Goal: Task Accomplishment & Management: Use online tool/utility

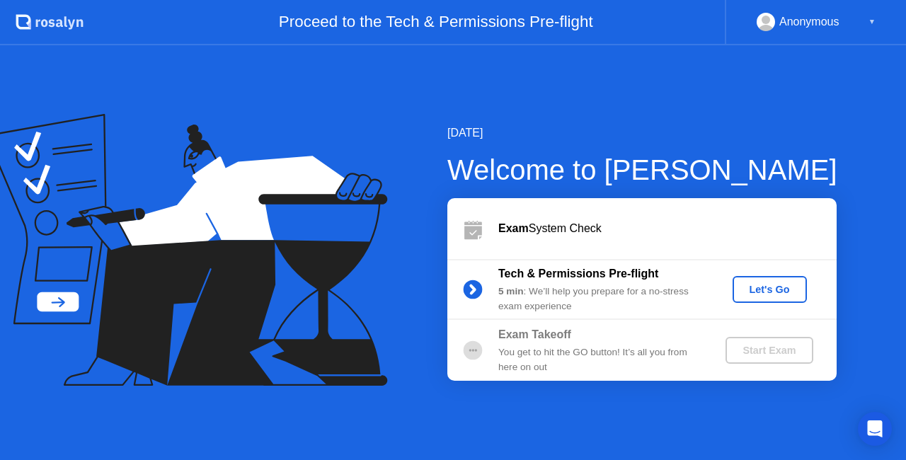
click at [767, 285] on div "Let's Go" at bounding box center [769, 289] width 63 height 11
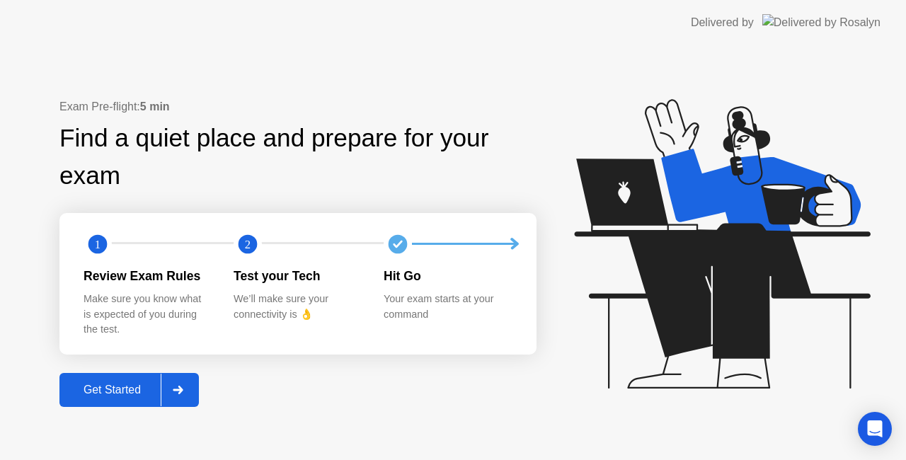
click at [183, 395] on div at bounding box center [178, 390] width 34 height 33
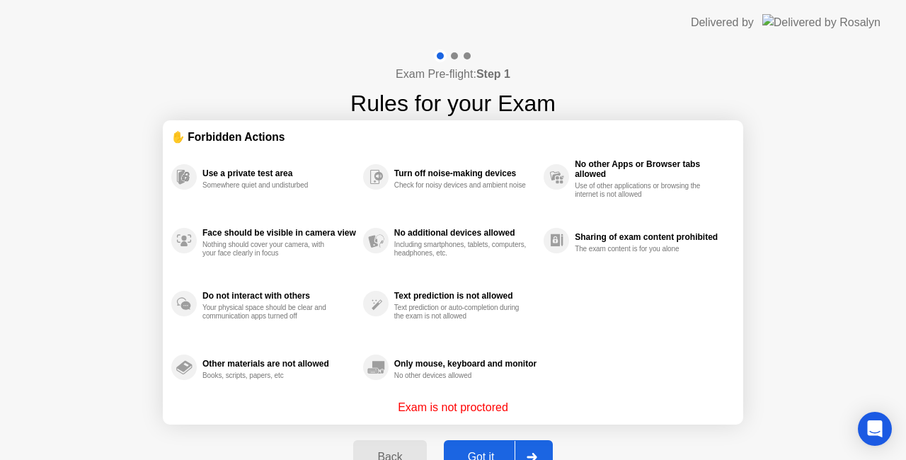
click at [498, 448] on button "Got it" at bounding box center [498, 457] width 109 height 34
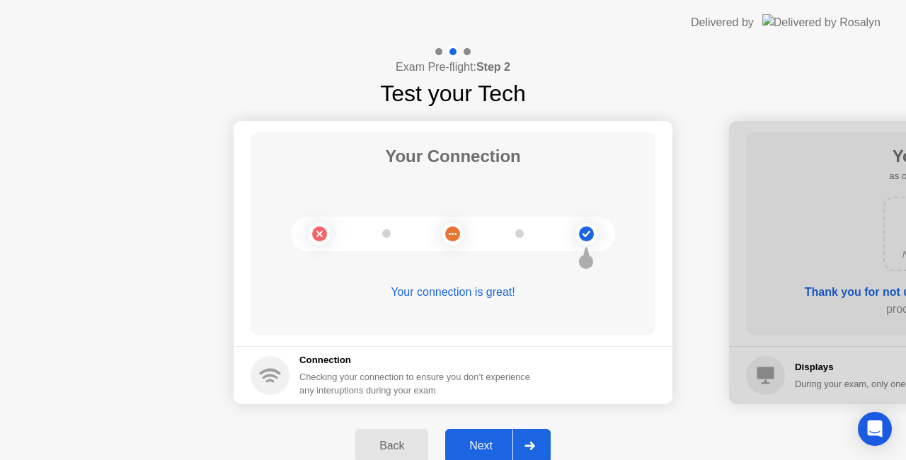
click at [491, 440] on div "Next" at bounding box center [480, 446] width 63 height 13
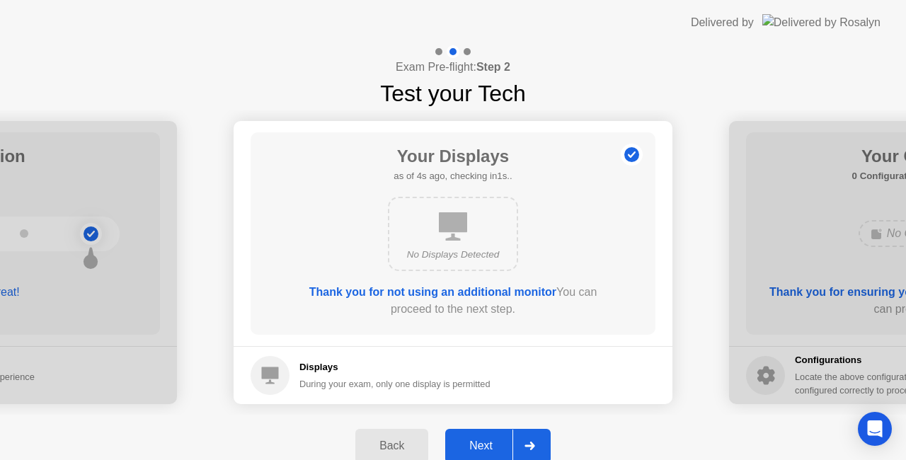
click at [491, 440] on div "Next" at bounding box center [480, 446] width 63 height 13
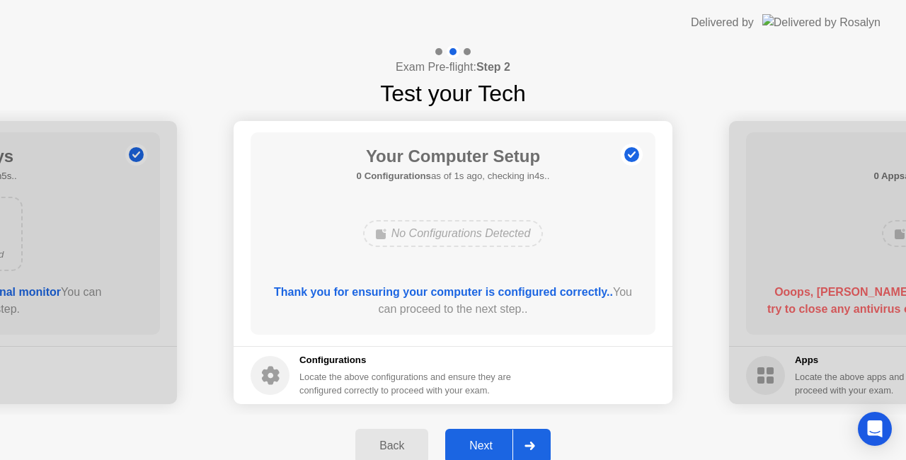
click at [491, 440] on div "Next" at bounding box center [480, 446] width 63 height 13
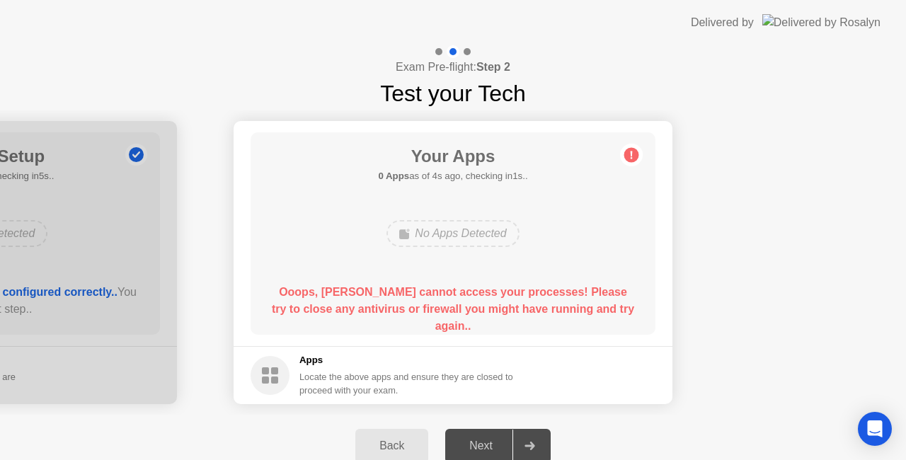
click at [491, 440] on div "Next" at bounding box center [480, 446] width 63 height 13
click at [630, 153] on circle at bounding box center [631, 155] width 15 height 15
drag, startPoint x: 311, startPoint y: 292, endPoint x: 297, endPoint y: 372, distance: 81.2
click at [297, 372] on app-apps "Your Apps Searching for disallowed apps... No Apps Detected Ooops, [PERSON_NAME…" at bounding box center [453, 262] width 439 height 283
click at [297, 372] on div "Apps Locate the above apps and ensure they are closed to proceed with your exam." at bounding box center [382, 375] width 263 height 44
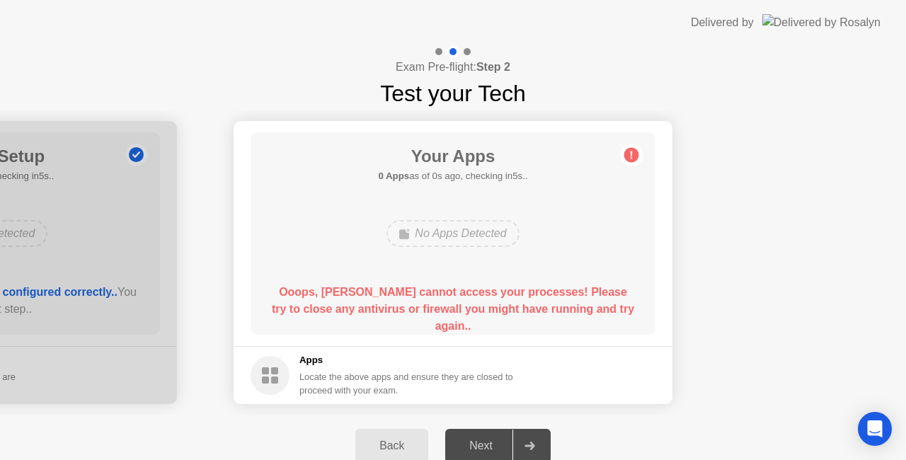
click at [263, 378] on rect at bounding box center [265, 380] width 7 height 7
click at [495, 449] on div "Next" at bounding box center [480, 446] width 63 height 13
drag, startPoint x: 457, startPoint y: 219, endPoint x: 453, endPoint y: 230, distance: 11.2
click at [453, 230] on div "No Apps Detected" at bounding box center [452, 233] width 132 height 27
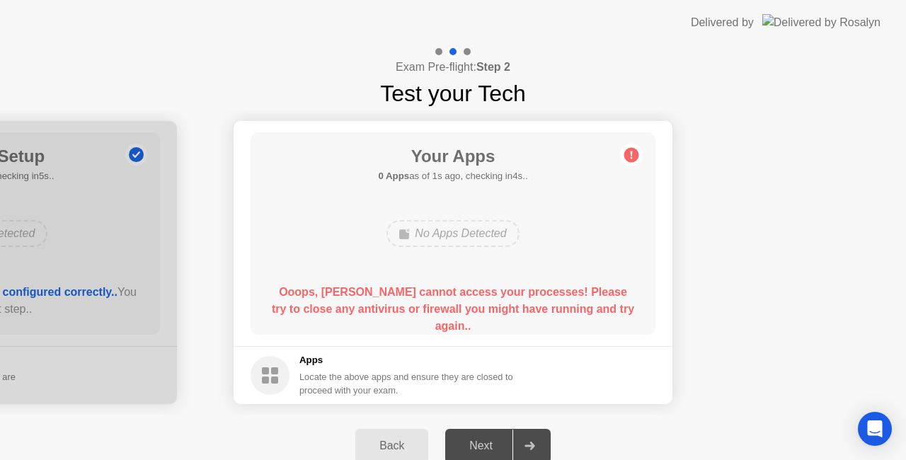
click at [453, 230] on div "No Apps Detected" at bounding box center [452, 233] width 132 height 27
click at [273, 369] on rect at bounding box center [274, 370] width 7 height 7
click at [488, 448] on div "Next" at bounding box center [480, 446] width 63 height 13
click at [527, 447] on icon at bounding box center [530, 446] width 11 height 8
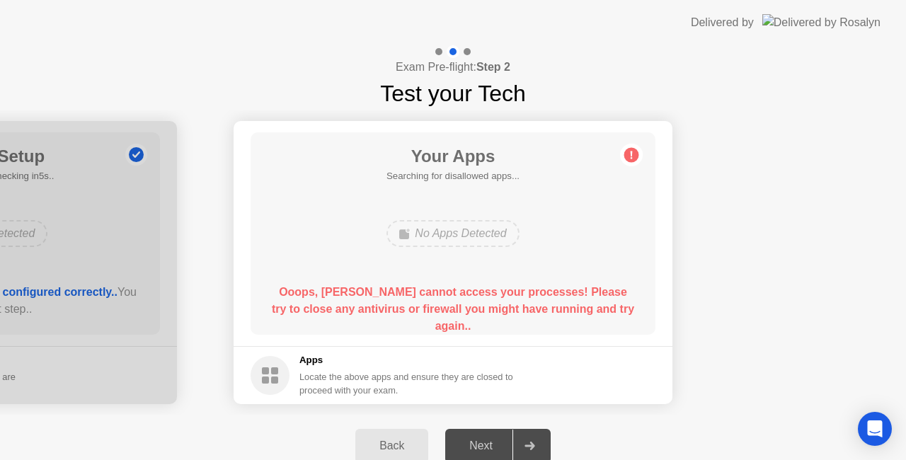
click at [527, 447] on icon at bounding box center [530, 446] width 11 height 8
click at [488, 447] on div "Next" at bounding box center [480, 446] width 63 height 13
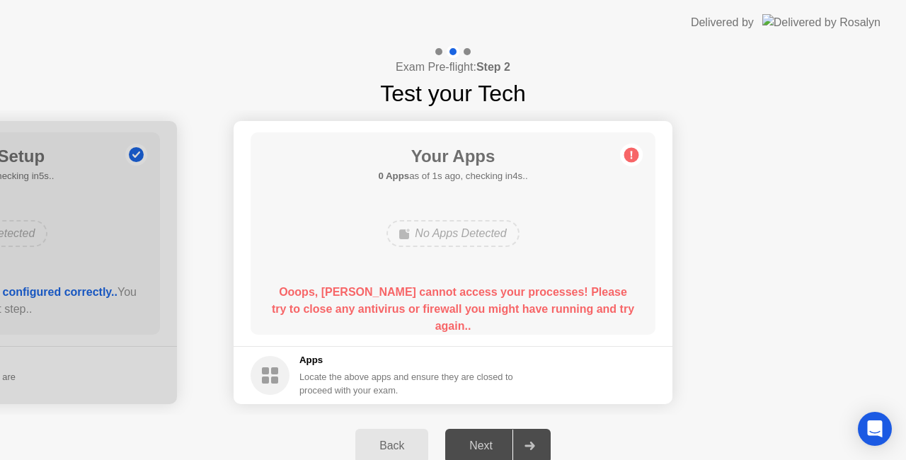
click at [488, 447] on div "Next" at bounding box center [480, 446] width 63 height 13
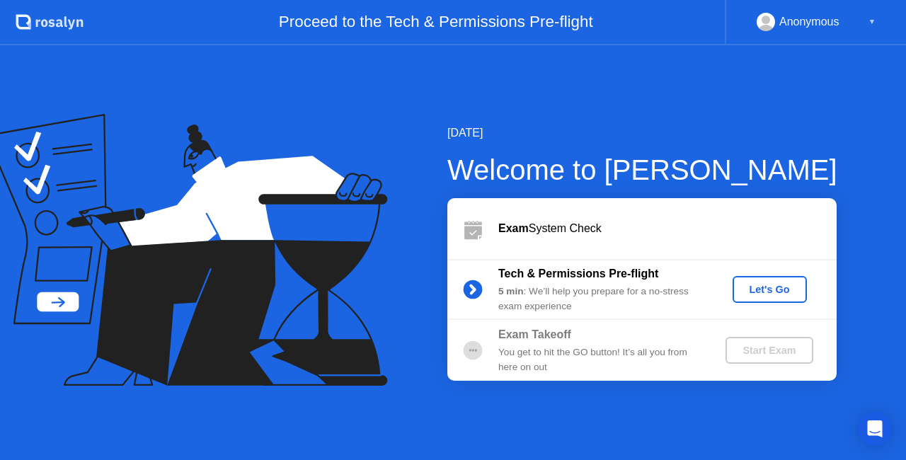
click at [756, 284] on div "Let's Go" at bounding box center [769, 289] width 63 height 11
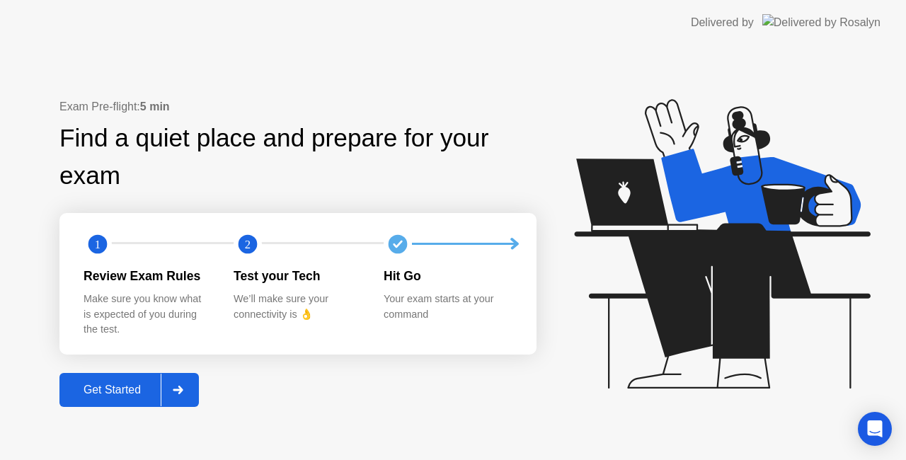
click at [120, 386] on div "Get Started" at bounding box center [112, 390] width 97 height 13
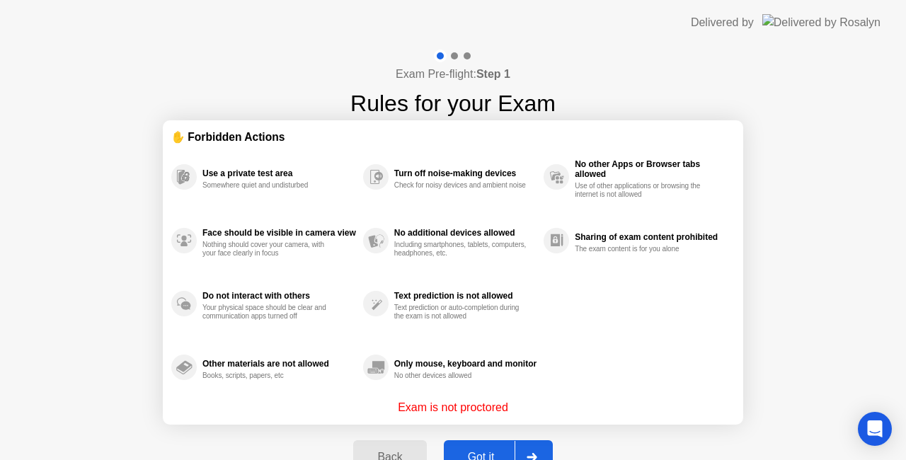
click at [474, 446] on button "Got it" at bounding box center [498, 457] width 109 height 34
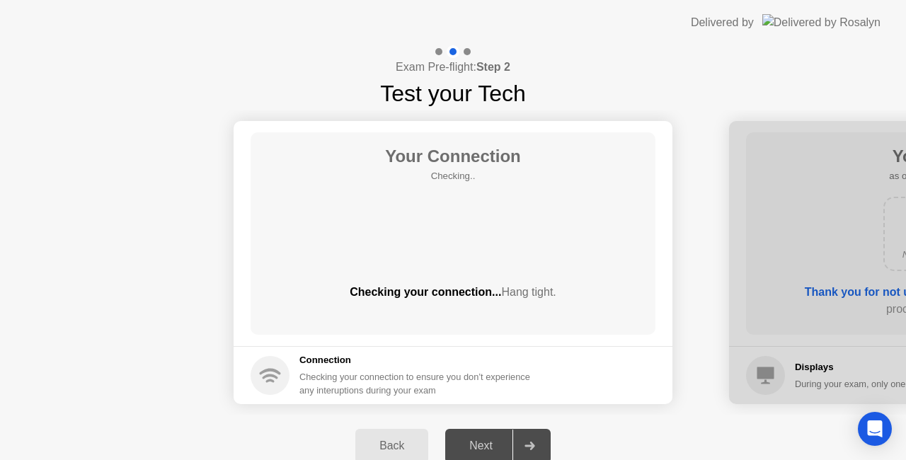
click at [491, 442] on div "Next" at bounding box center [480, 446] width 63 height 13
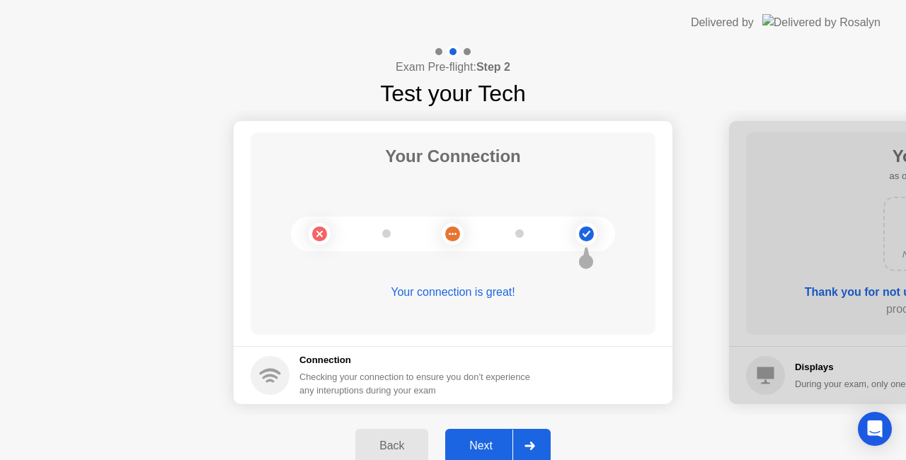
click at [497, 445] on div "Next" at bounding box center [480, 446] width 63 height 13
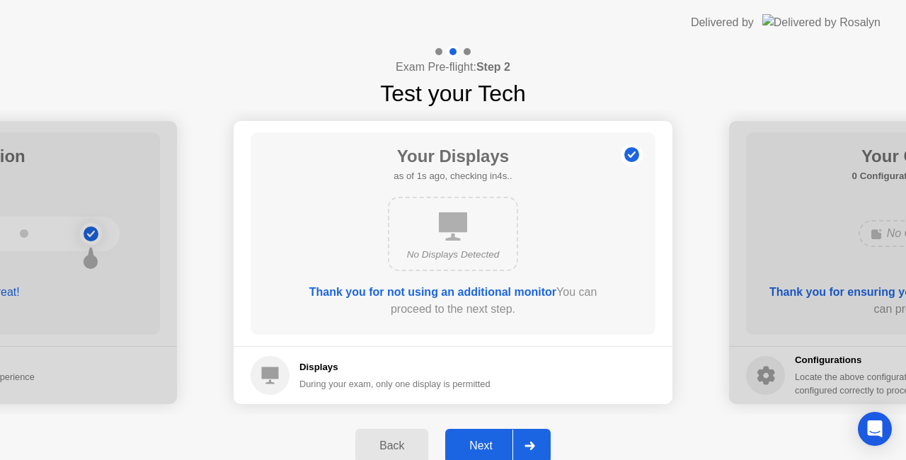
click at [497, 445] on div "Next" at bounding box center [480, 446] width 63 height 13
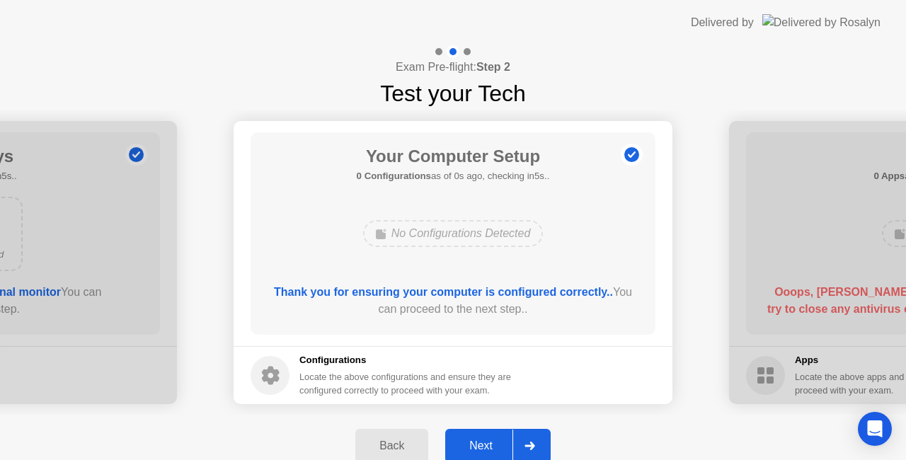
click at [497, 445] on div "Next" at bounding box center [480, 446] width 63 height 13
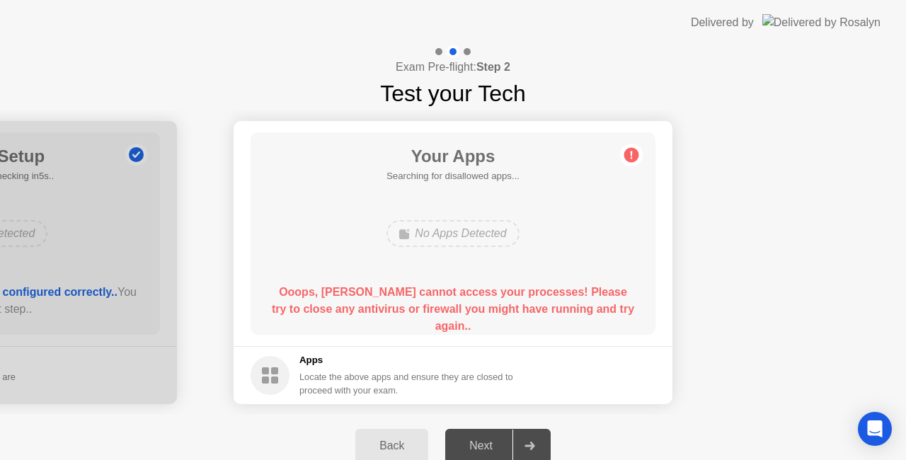
click at [497, 445] on div "Next" at bounding box center [480, 446] width 63 height 13
click at [481, 304] on b "Ooops, [PERSON_NAME] cannot access your processes! Please try to close any anti…" at bounding box center [453, 309] width 362 height 46
click at [822, 84] on div "Exam Pre-flight: Step 2 Test your Tech" at bounding box center [453, 77] width 906 height 65
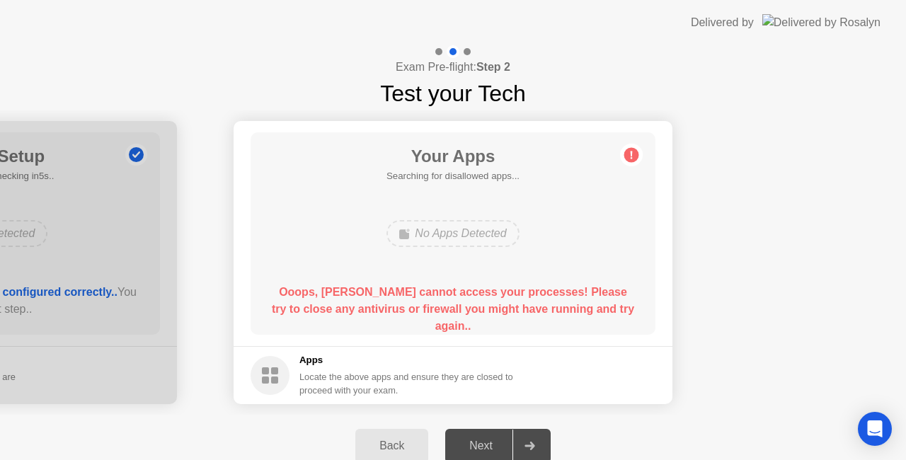
click at [508, 238] on div "No Apps Detected" at bounding box center [452, 233] width 132 height 27
click at [401, 287] on b "Ooops, [PERSON_NAME] cannot access your processes! Please try to close any anti…" at bounding box center [453, 309] width 362 height 46
click at [502, 440] on div "Next" at bounding box center [480, 446] width 63 height 13
click at [521, 440] on div at bounding box center [529, 446] width 34 height 33
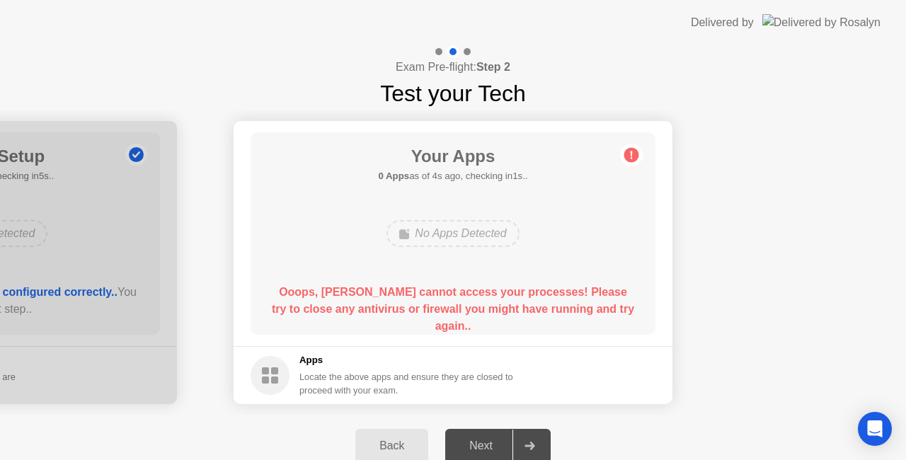
click at [521, 440] on div at bounding box center [529, 446] width 34 height 33
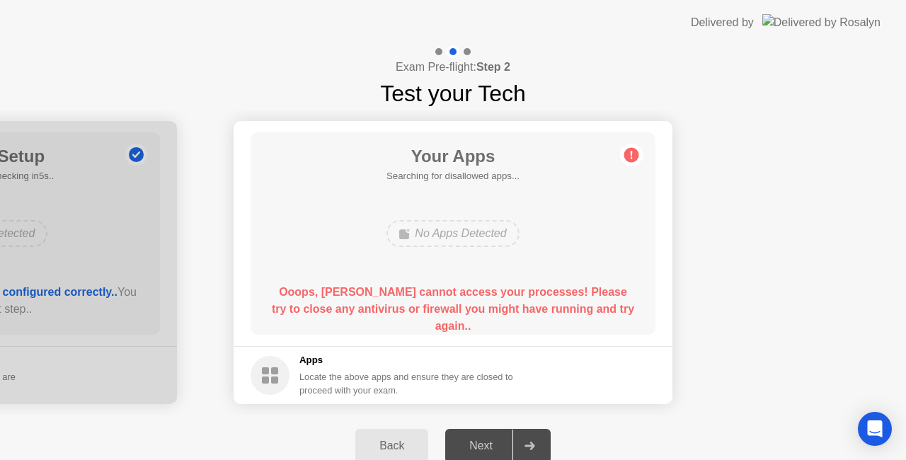
click at [521, 440] on div at bounding box center [529, 446] width 34 height 33
drag, startPoint x: 521, startPoint y: 440, endPoint x: 466, endPoint y: 437, distance: 55.3
click at [466, 440] on div "Next" at bounding box center [480, 446] width 63 height 13
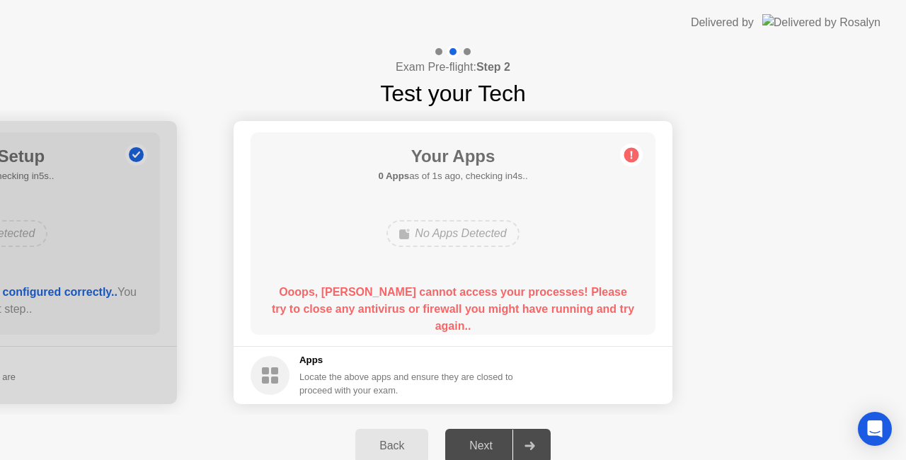
click at [466, 440] on div "Next" at bounding box center [480, 446] width 63 height 13
drag, startPoint x: 466, startPoint y: 437, endPoint x: 465, endPoint y: 446, distance: 8.5
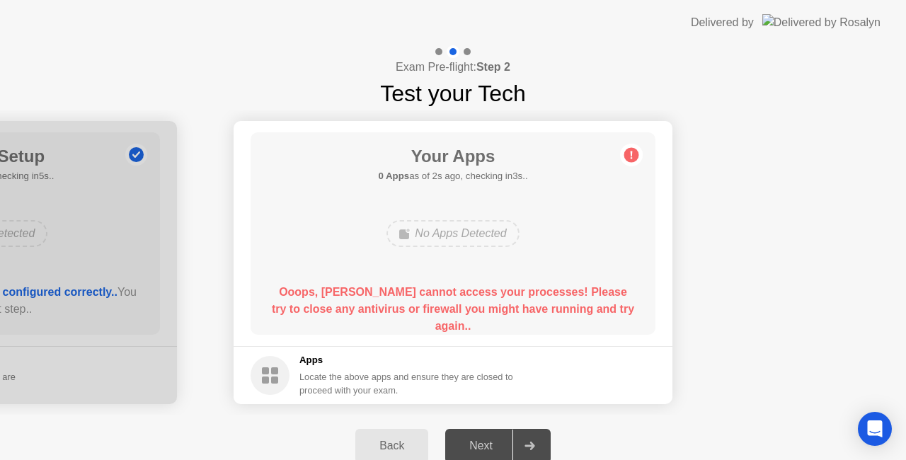
click at [465, 446] on div "Next" at bounding box center [480, 446] width 63 height 13
click at [495, 442] on div "Next" at bounding box center [480, 446] width 63 height 13
click at [630, 154] on circle at bounding box center [631, 155] width 15 height 15
click at [425, 233] on div "No Apps Detected" at bounding box center [452, 233] width 132 height 27
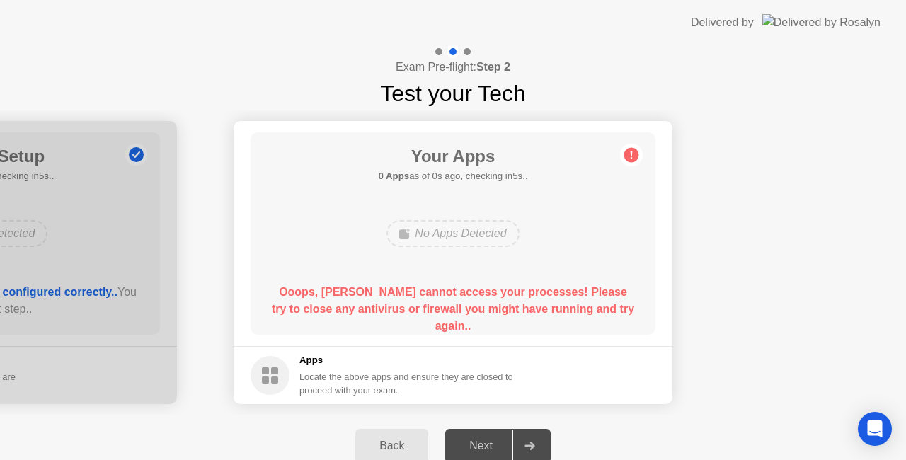
click at [407, 299] on b "Ooops, [PERSON_NAME] cannot access your processes! Please try to close any anti…" at bounding box center [453, 309] width 362 height 46
click at [234, 174] on main "Your Apps 0 Apps as of 2s ago, checking in3s.. No Apps Detected Ooops, Rosalyn …" at bounding box center [453, 233] width 439 height 225
drag, startPoint x: 492, startPoint y: 437, endPoint x: 545, endPoint y: 445, distance: 53.7
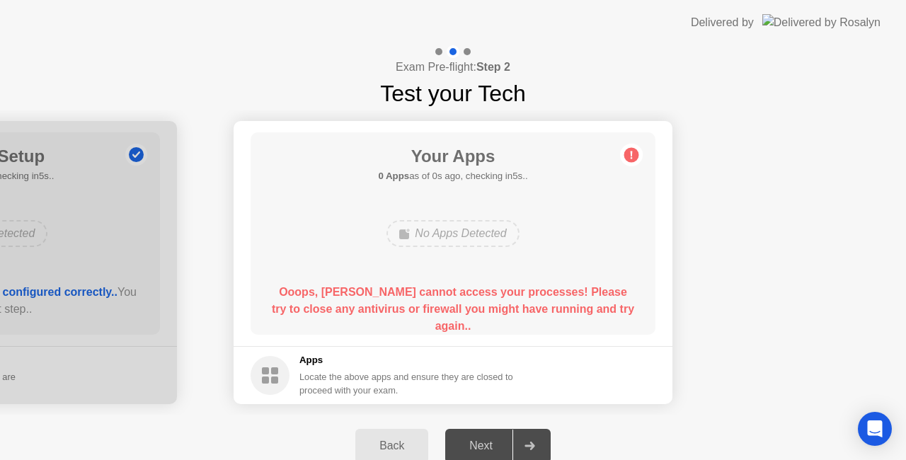
drag, startPoint x: 545, startPoint y: 445, endPoint x: 486, endPoint y: 474, distance: 66.2
click at [486, 459] on html "Delivered by Exam Pre-flight: Step 2 Test your Tech Your Connection Your connec…" at bounding box center [453, 230] width 906 height 460
